Goal: Task Accomplishment & Management: Manage account settings

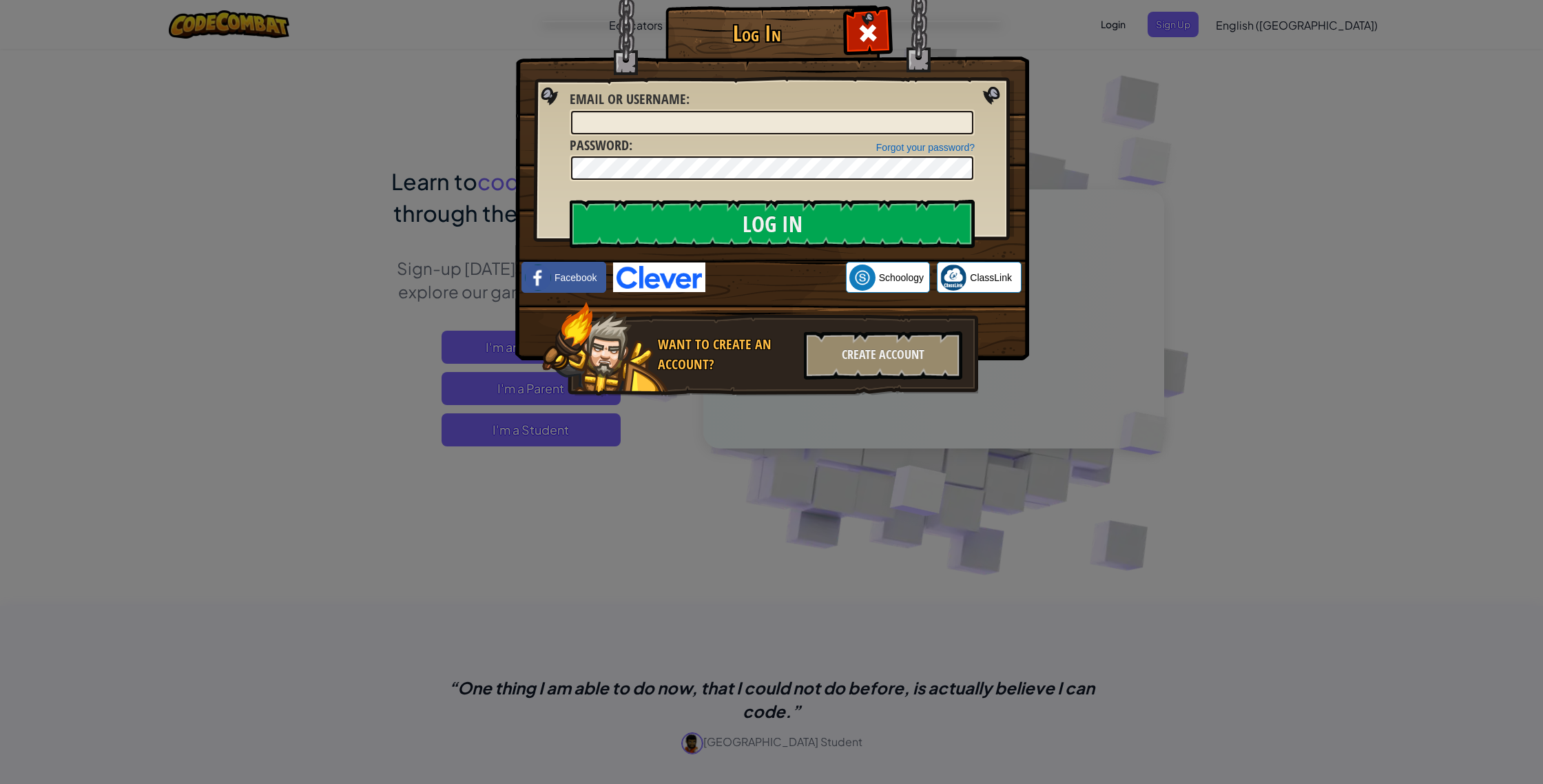
drag, startPoint x: 658, startPoint y: 121, endPoint x: 640, endPoint y: 110, distance: 21.1
click at [653, 120] on input "Email or Username :" at bounding box center [773, 122] width 402 height 24
click at [570, 200] on input "Log In" at bounding box center [773, 223] width 405 height 48
type input "+"
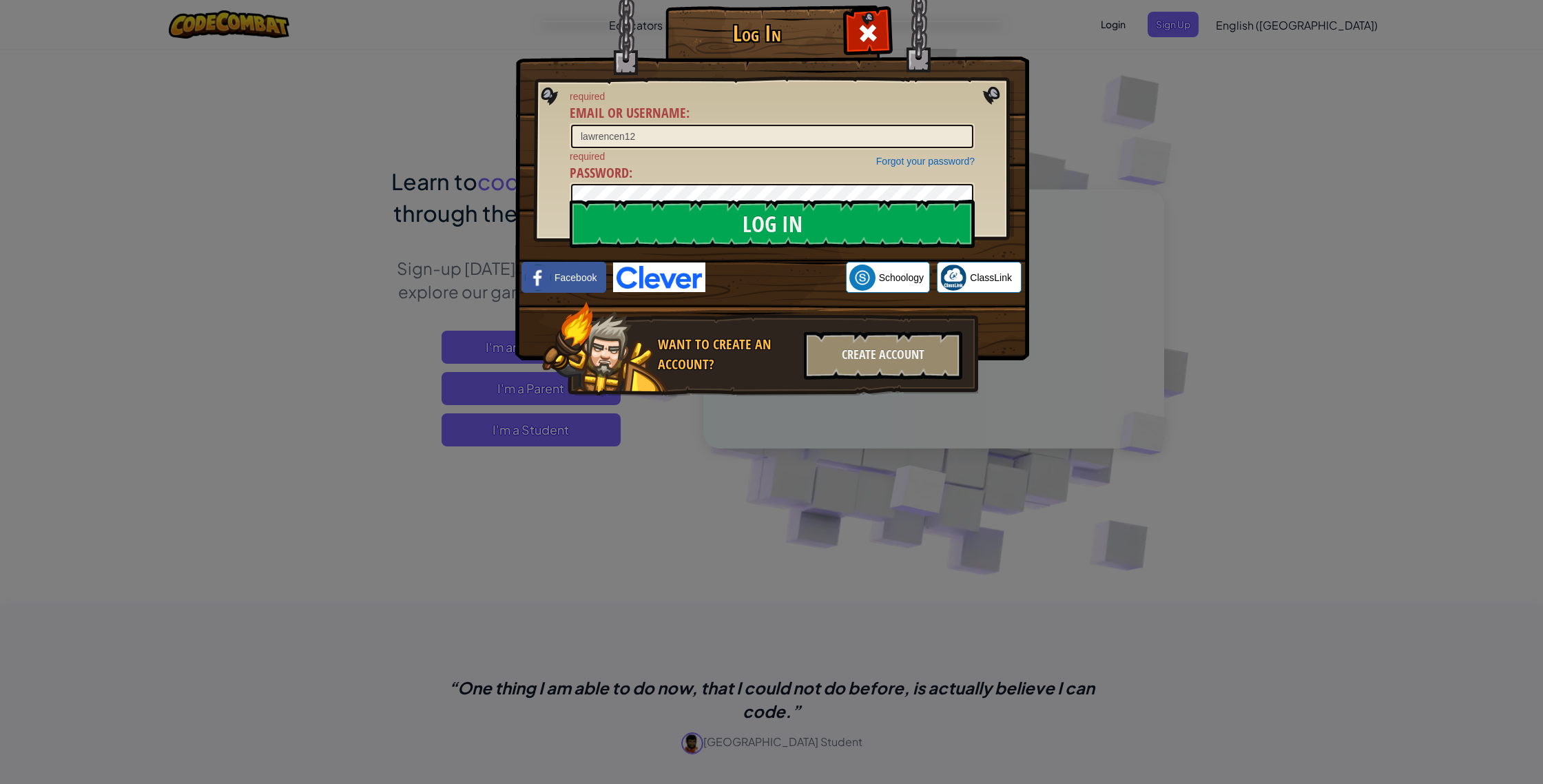
type input "lawrencen12"
click at [802, 220] on input "Log In" at bounding box center [773, 223] width 405 height 48
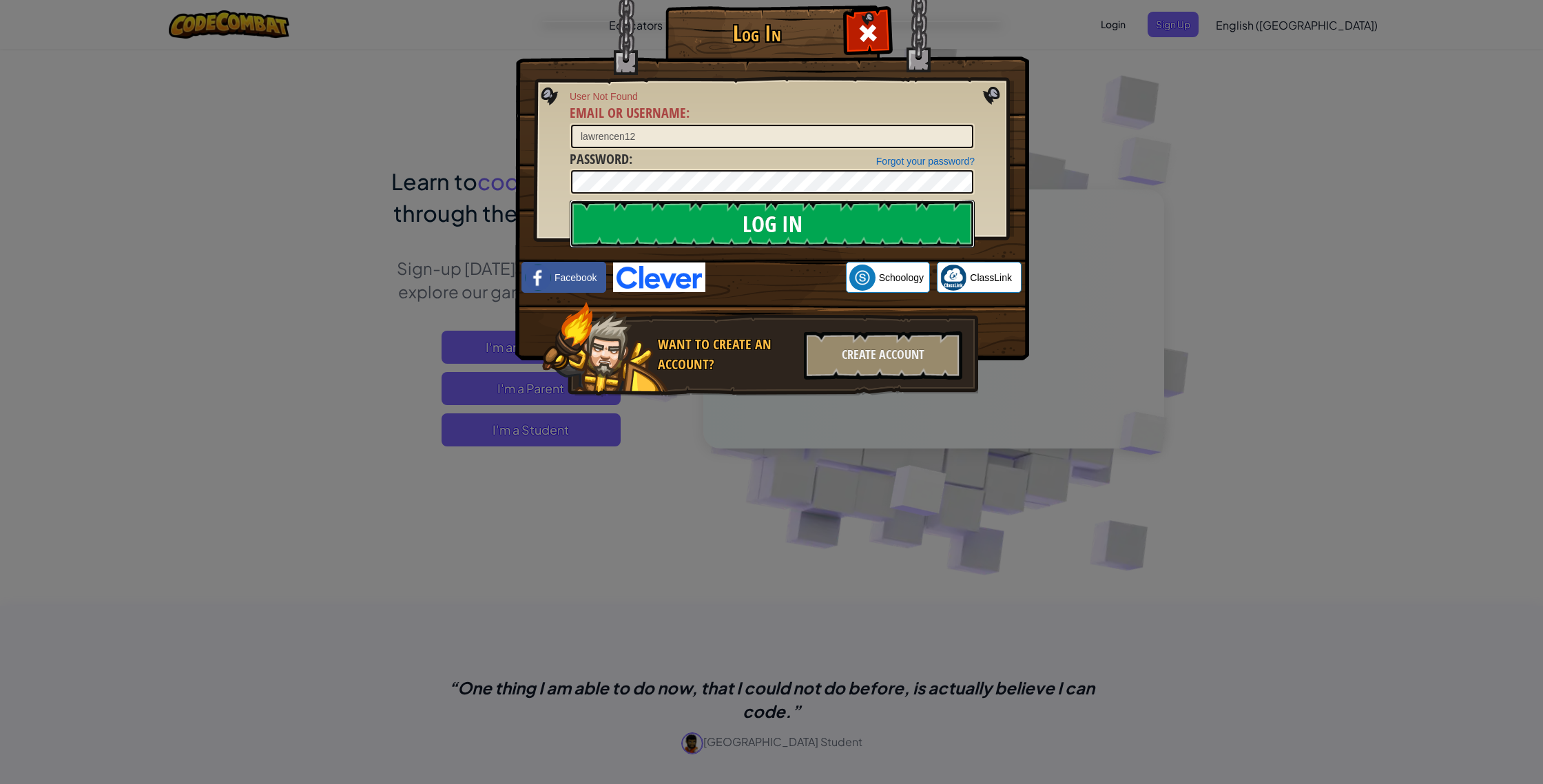
click at [801, 225] on input "Log In" at bounding box center [773, 223] width 405 height 48
click at [688, 114] on div "User Not Found Email or Username : lawrencen12" at bounding box center [773, 119] width 405 height 60
click at [703, 151] on div "Forgot your password? Password :" at bounding box center [773, 172] width 405 height 46
click at [870, 34] on span at bounding box center [867, 33] width 22 height 22
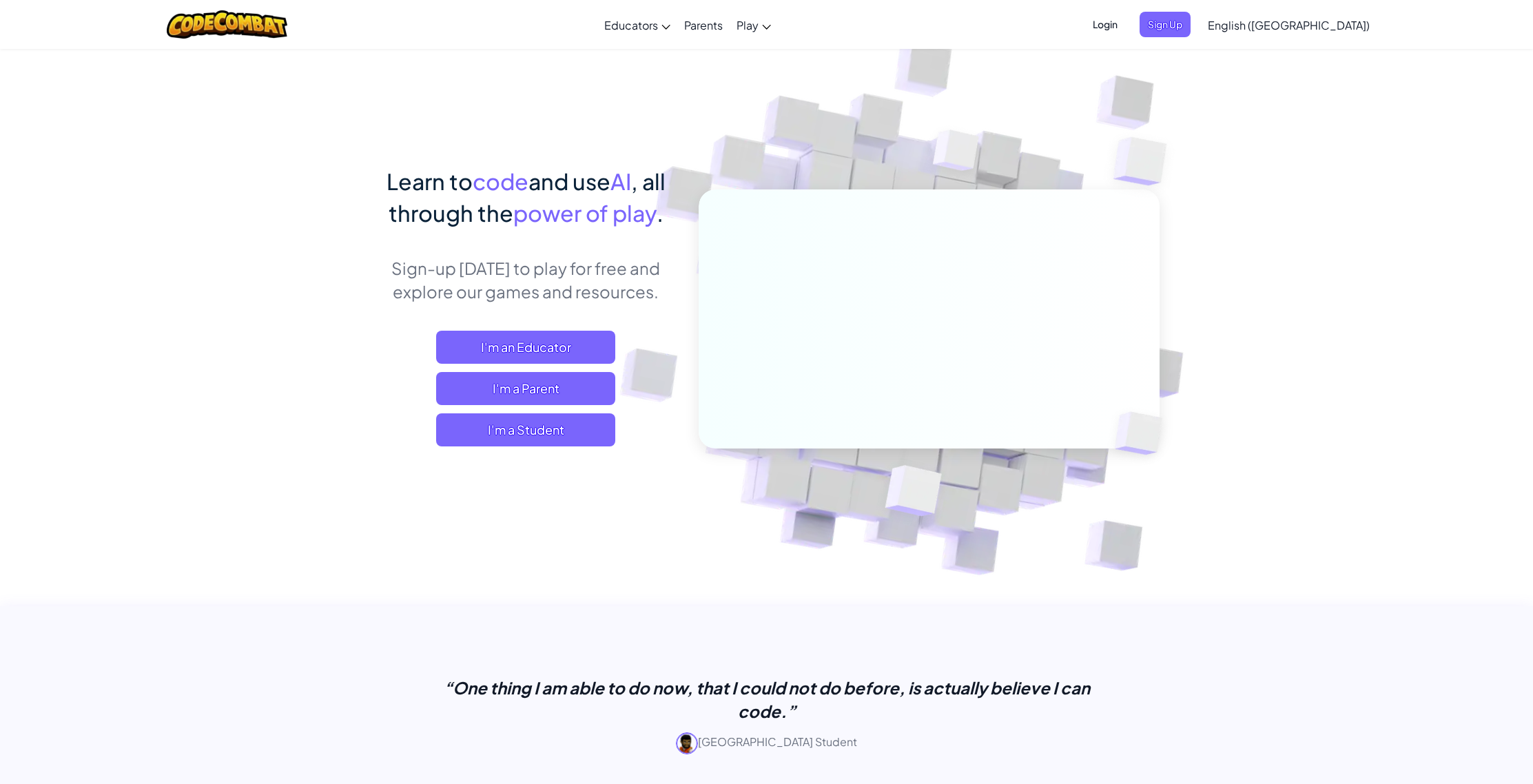
click at [1125, 29] on span "Login" at bounding box center [1105, 24] width 42 height 25
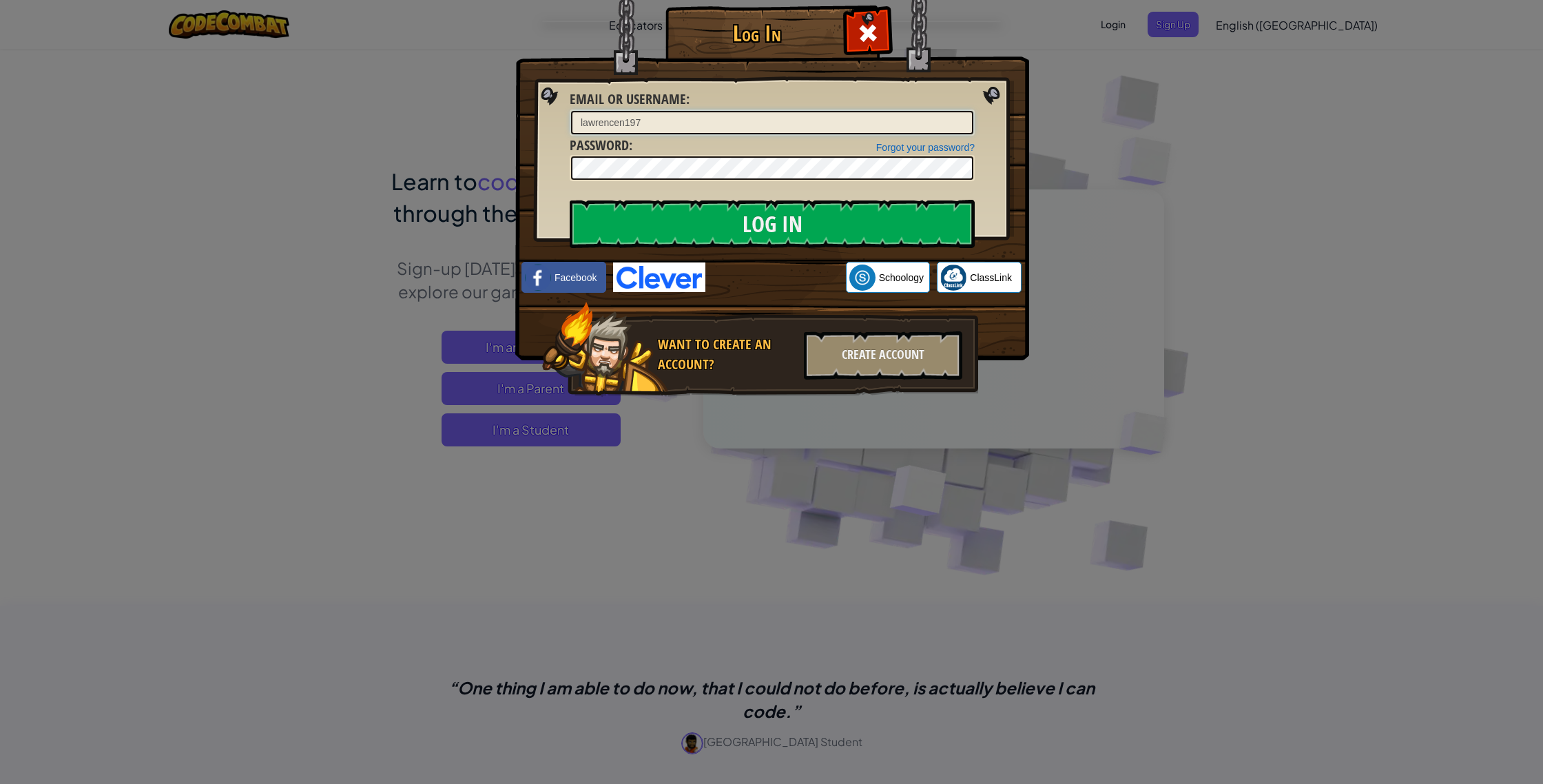
type input "lawrencen197"
click at [570, 200] on input "Log In" at bounding box center [773, 223] width 405 height 48
